Goal: Transaction & Acquisition: Obtain resource

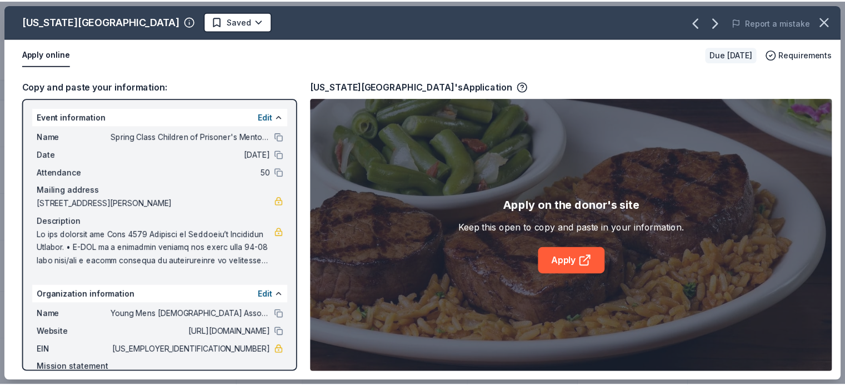
scroll to position [288, 0]
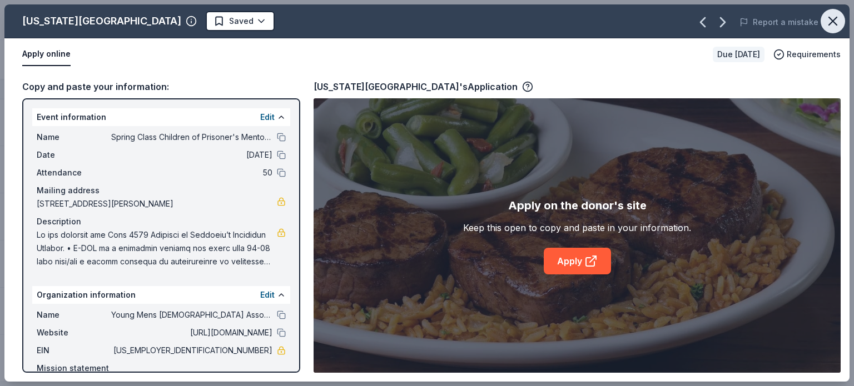
click at [838, 22] on icon "button" at bounding box center [833, 21] width 16 height 16
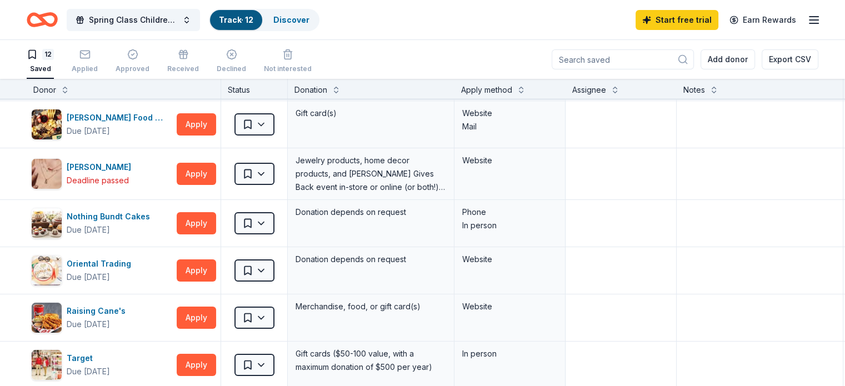
scroll to position [17, 0]
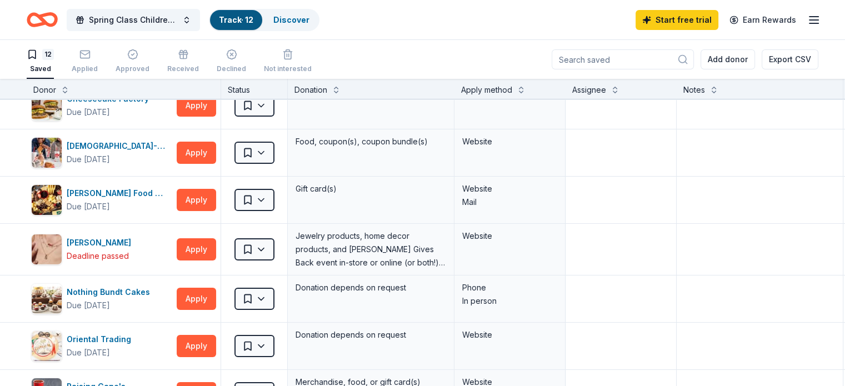
click at [46, 24] on icon "Home" at bounding box center [36, 19] width 17 height 11
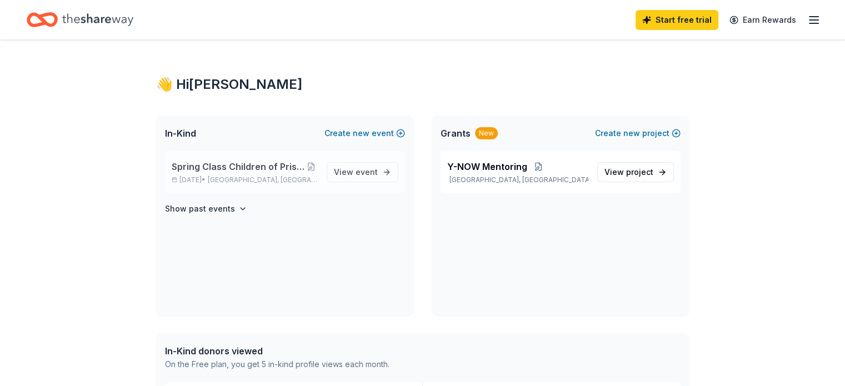
click at [245, 171] on span "Spring Class Children of Prisoner's Mentoring Program" at bounding box center [239, 166] width 134 height 13
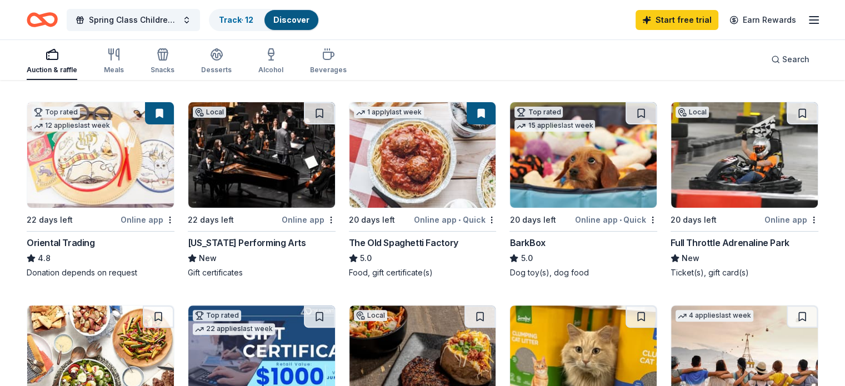
scroll to position [308, 0]
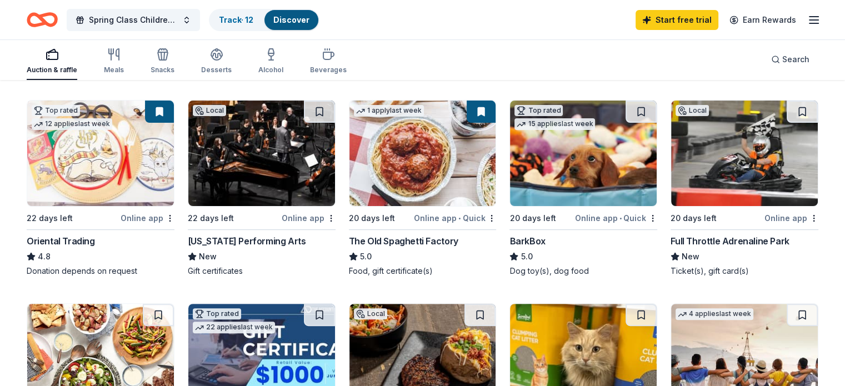
click at [247, 248] on div "[US_STATE] Performing Arts" at bounding box center [247, 241] width 118 height 13
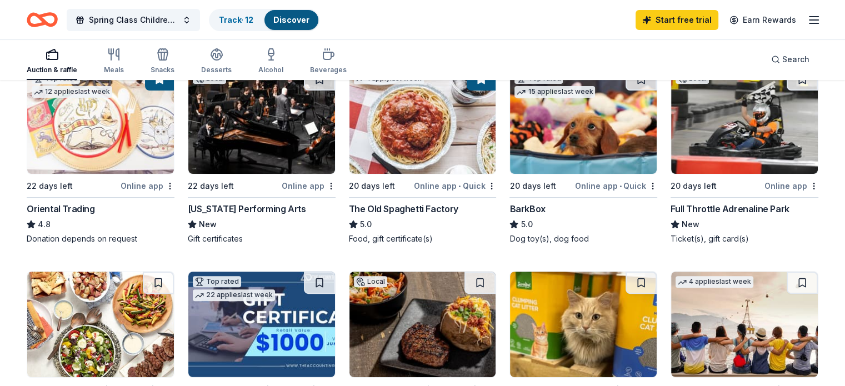
click at [699, 215] on div "Full Throttle Adrenaline Park" at bounding box center [730, 208] width 118 height 13
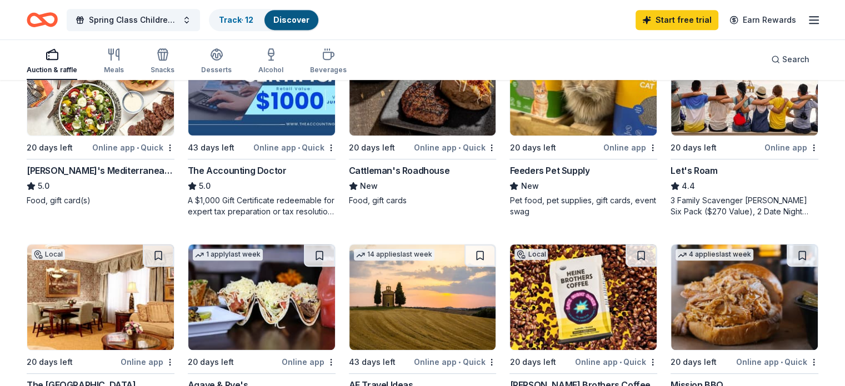
scroll to position [576, 0]
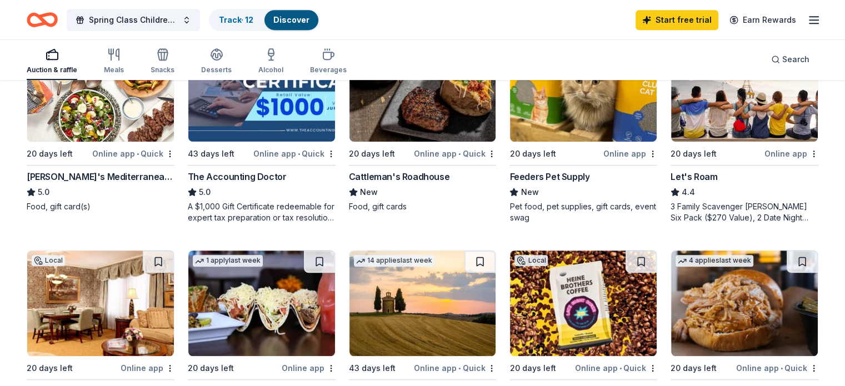
click at [692, 183] on div "Let's Roam" at bounding box center [694, 176] width 47 height 13
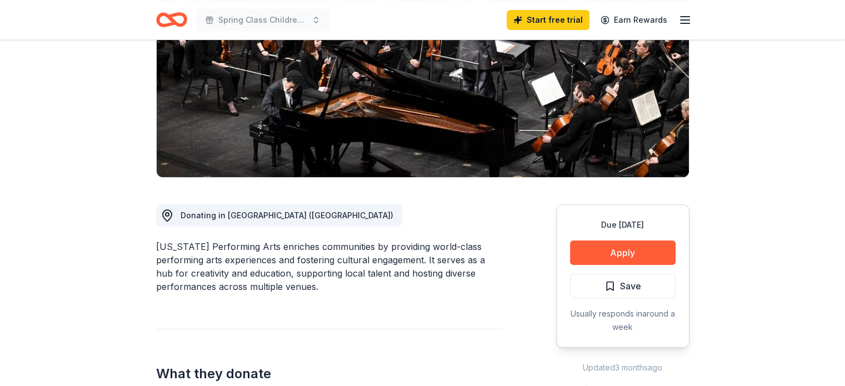
scroll to position [173, 0]
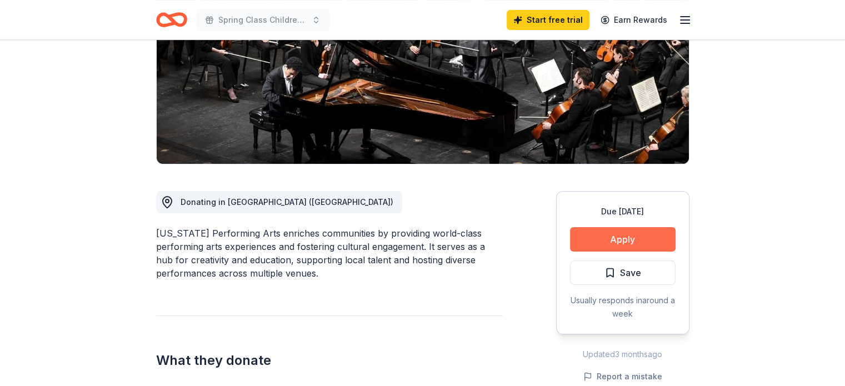
click at [610, 228] on button "Apply" at bounding box center [623, 239] width 106 height 24
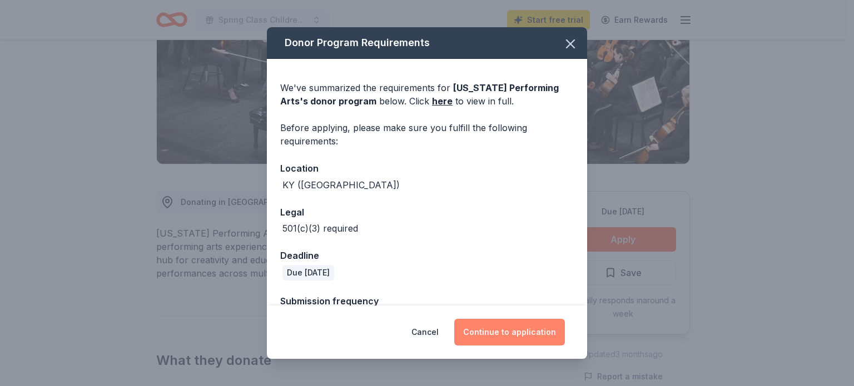
click at [518, 337] on button "Continue to application" at bounding box center [509, 332] width 111 height 27
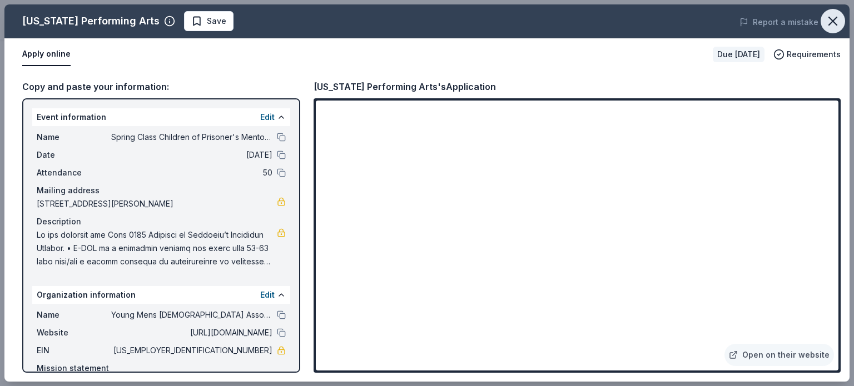
click at [837, 22] on icon "button" at bounding box center [833, 21] width 16 height 16
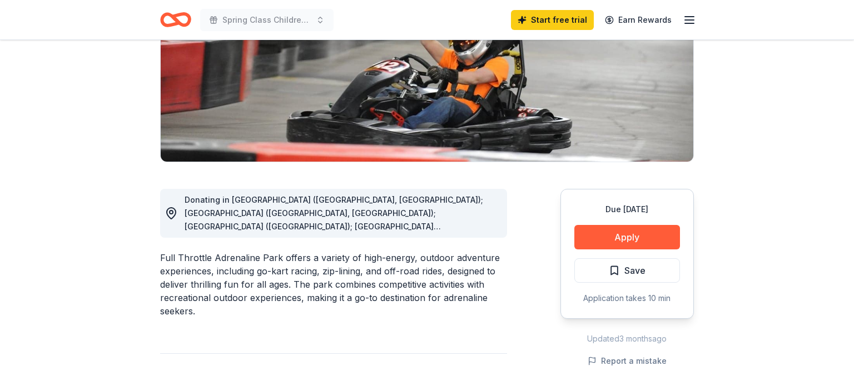
scroll to position [189, 0]
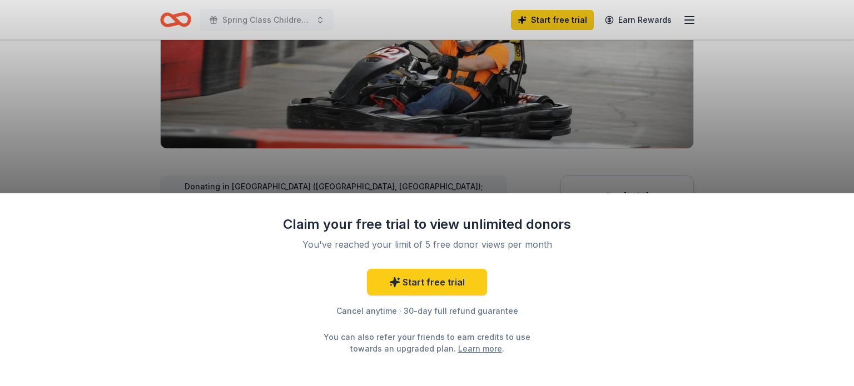
click at [711, 124] on div "Claim your free trial to view unlimited donors You've reached your limit of 5 f…" at bounding box center [427, 193] width 854 height 386
click at [425, 281] on link "Start free trial" at bounding box center [427, 282] width 120 height 27
click at [453, 286] on link "Start free trial" at bounding box center [427, 282] width 120 height 27
